Goal: Task Accomplishment & Management: Manage account settings

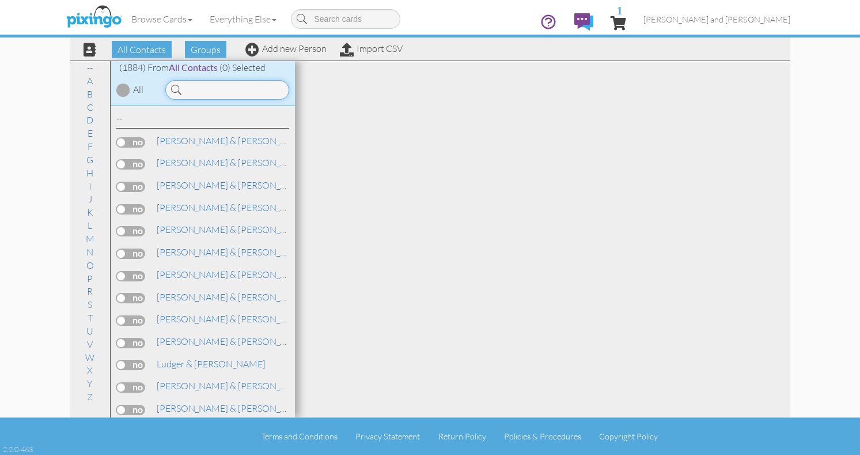
click at [241, 93] on input at bounding box center [227, 90] width 124 height 20
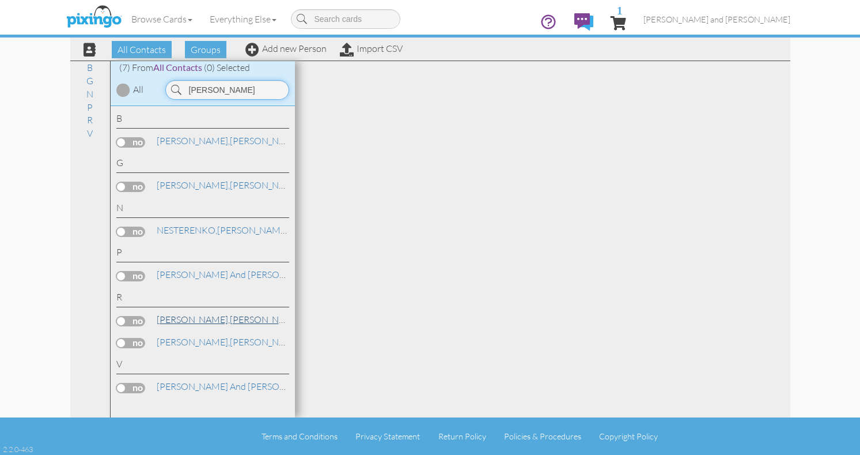
type input "[PERSON_NAME]"
click at [169, 322] on span "[PERSON_NAME]," at bounding box center [193, 320] width 73 height 12
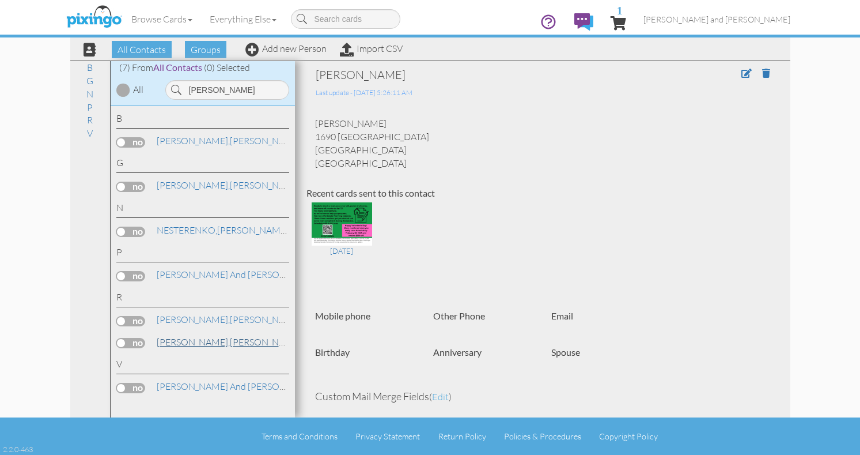
click at [171, 339] on span "[PERSON_NAME]," at bounding box center [193, 342] width 73 height 12
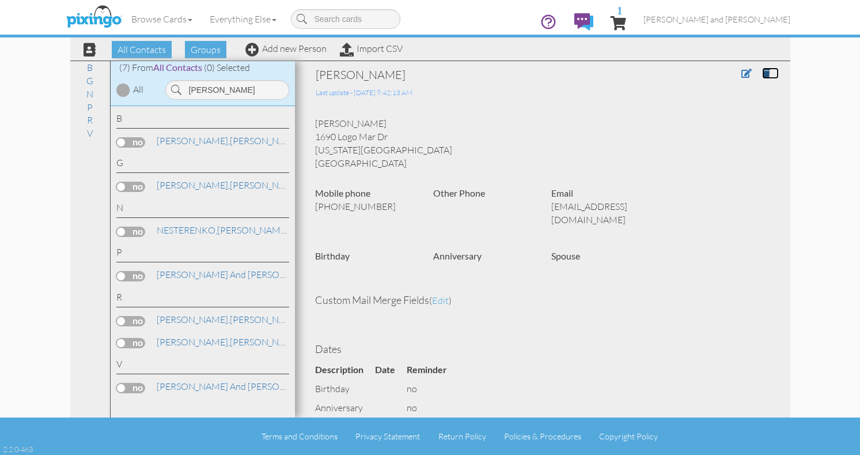
click at [767, 68] on link at bounding box center [770, 73] width 17 height 12
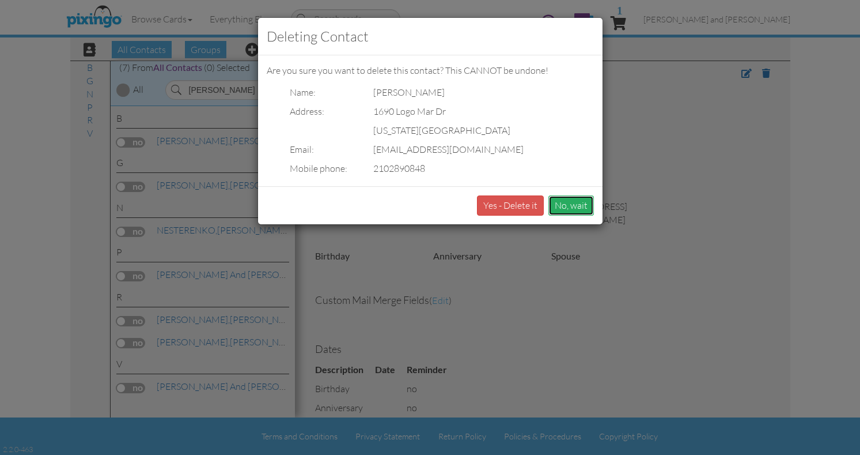
click at [572, 208] on button "No, wait" at bounding box center [572, 205] width 46 height 20
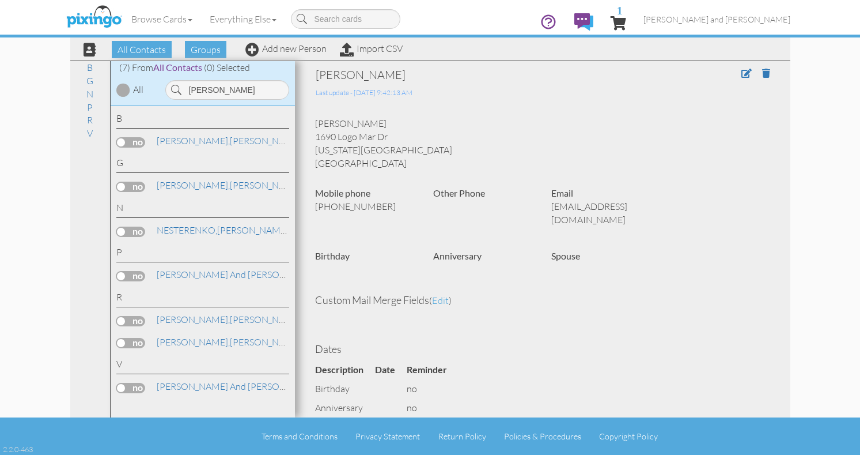
click at [739, 72] on div at bounding box center [732, 83] width 95 height 32
click at [744, 73] on span at bounding box center [747, 73] width 10 height 9
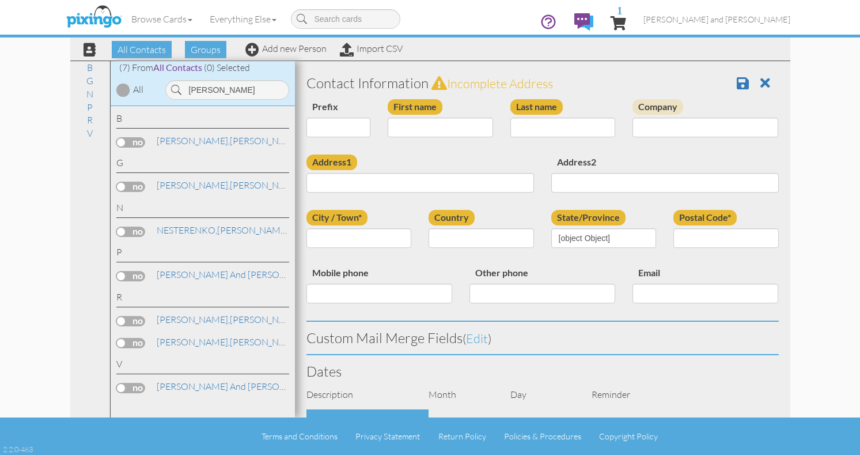
type input "[PERSON_NAME]"
type input "1690 Logo Mar Dr"
type input "[US_STATE][GEOGRAPHIC_DATA]"
type input "45458"
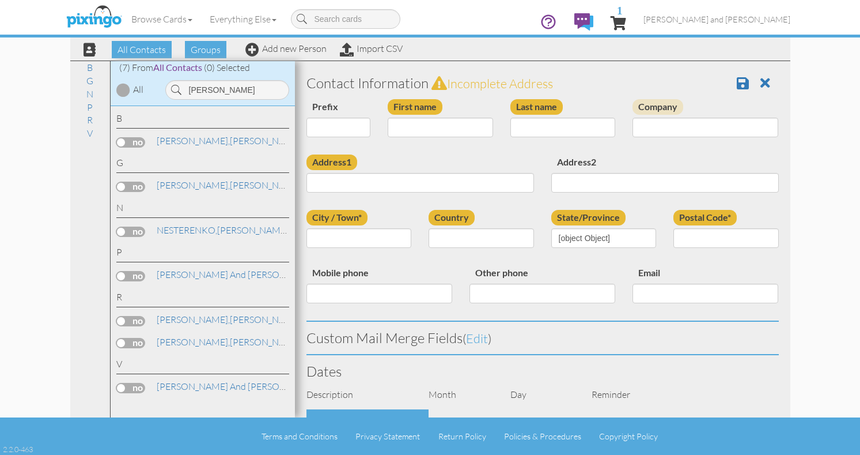
type input "2102890848"
type input "[EMAIL_ADDRESS][DOMAIN_NAME]"
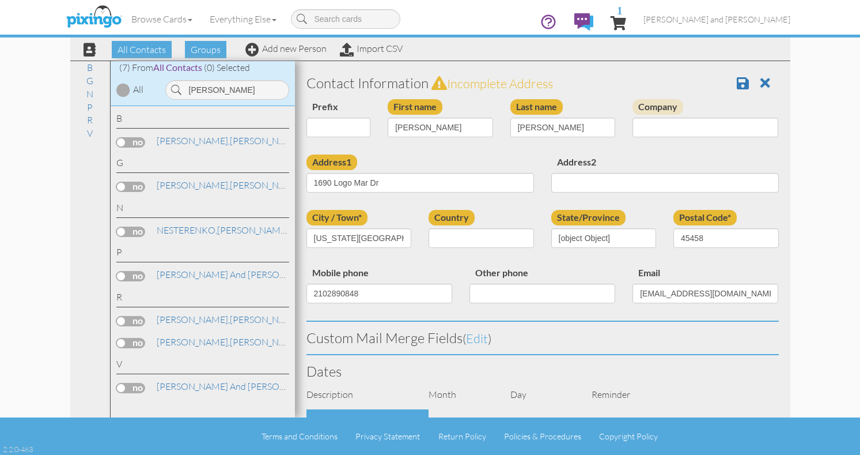
select select "object:6023"
select select "object:6268"
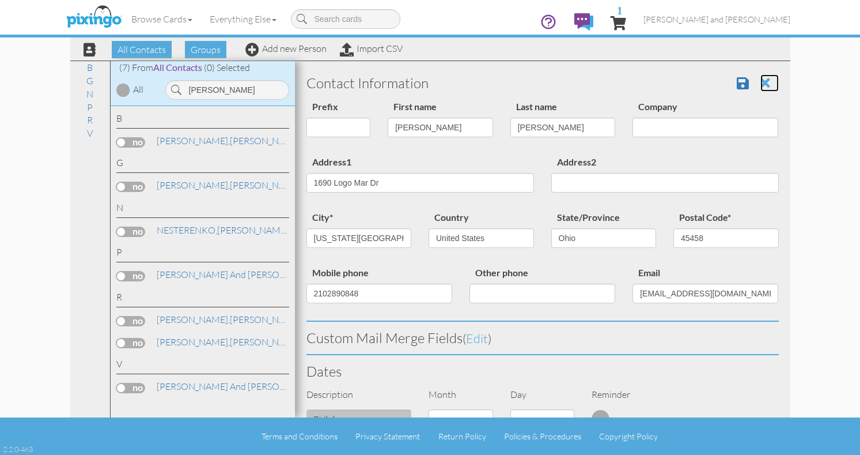
click at [763, 81] on span at bounding box center [766, 83] width 10 height 14
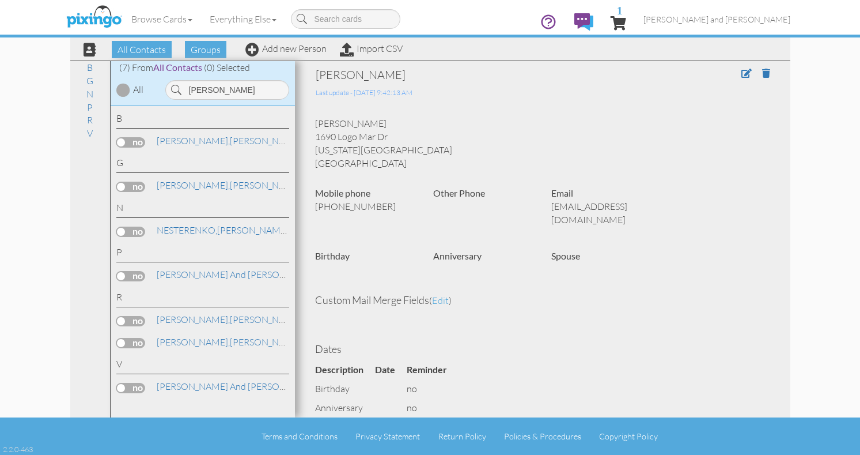
click at [761, 74] on span at bounding box center [760, 73] width 37 height 13
click at [767, 74] on span at bounding box center [766, 73] width 8 height 9
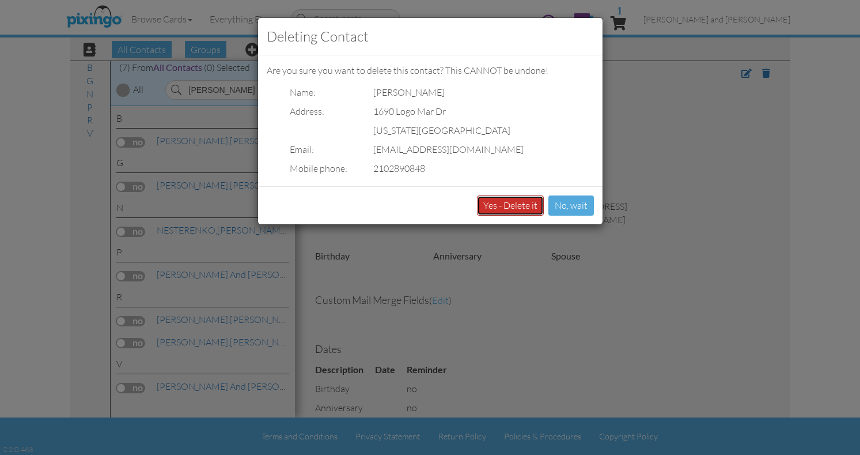
click at [491, 212] on button "Yes - Delete it" at bounding box center [510, 205] width 67 height 20
